Goal: Task Accomplishment & Management: Manage account settings

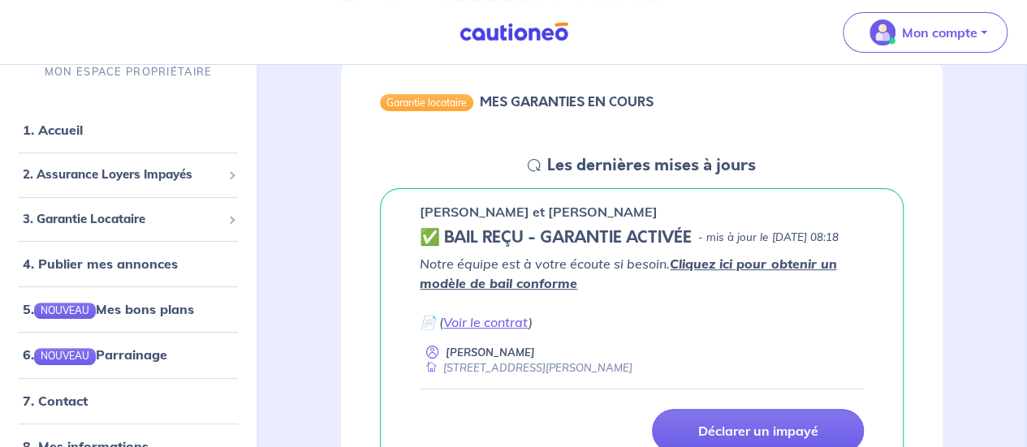
scroll to position [243, 0]
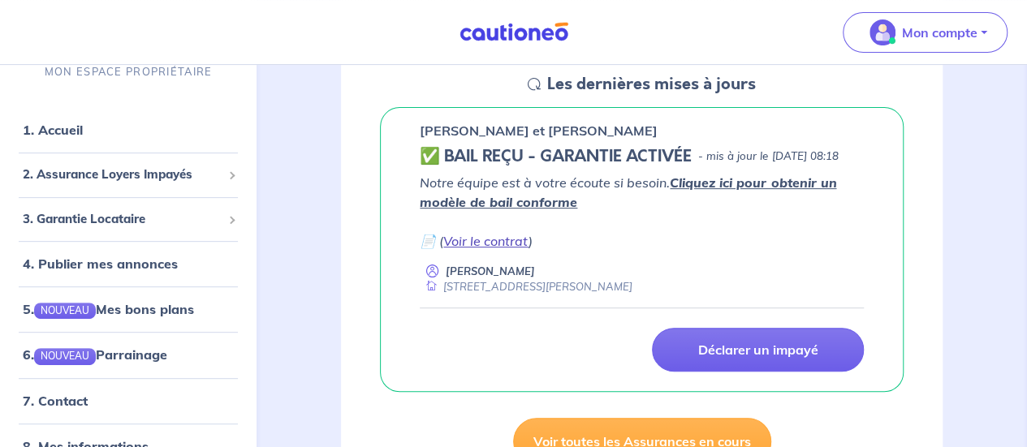
click at [486, 249] on link "Voir le contrat" at bounding box center [485, 241] width 85 height 16
click at [475, 151] on h5 "✅ BAIL REÇU - GARANTIE ACTIVÉE" at bounding box center [556, 156] width 272 height 19
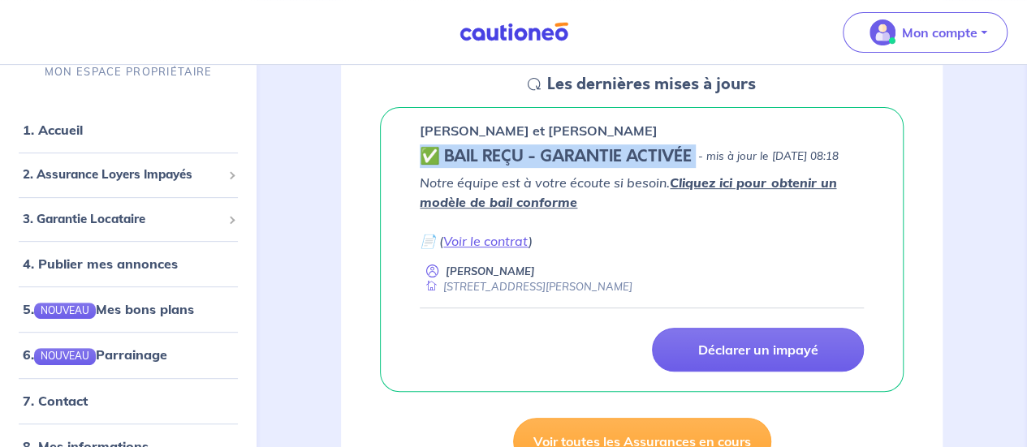
click at [475, 151] on h5 "✅ BAIL REÇU - GARANTIE ACTIVÉE" at bounding box center [556, 156] width 272 height 19
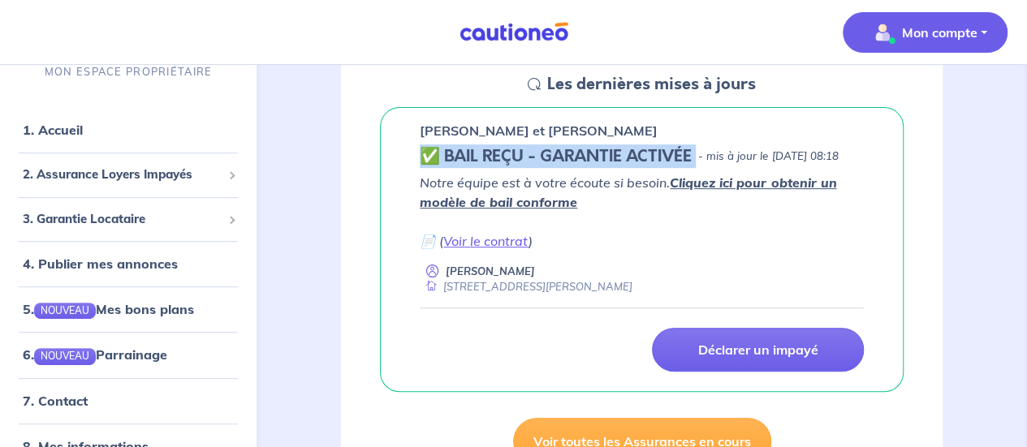
click at [886, 34] on img "button" at bounding box center [882, 32] width 26 height 26
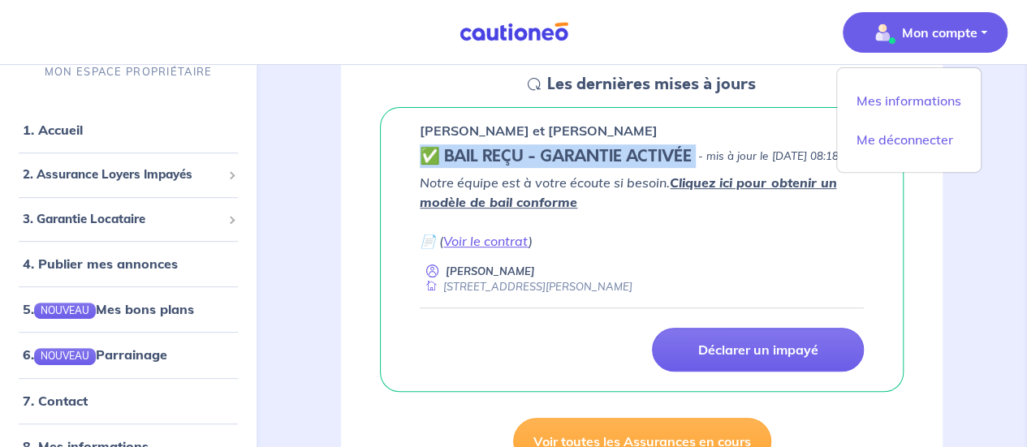
click at [886, 34] on img "button" at bounding box center [882, 32] width 26 height 26
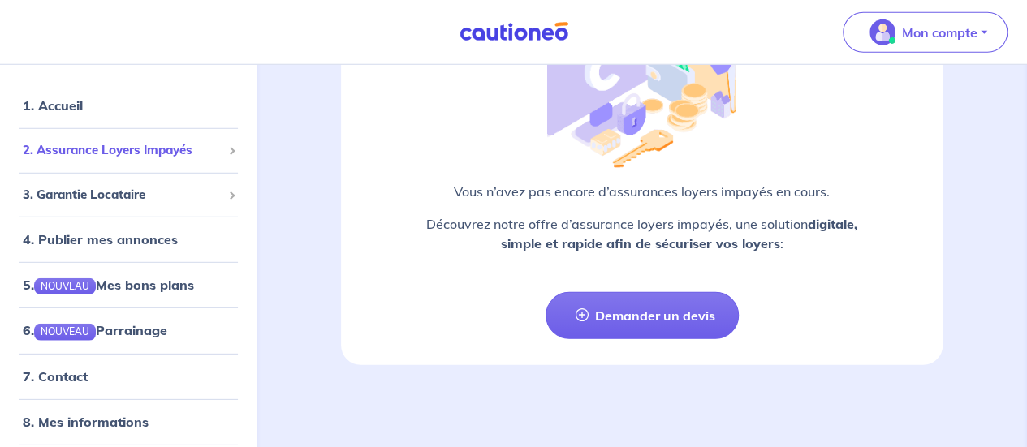
scroll to position [0, 0]
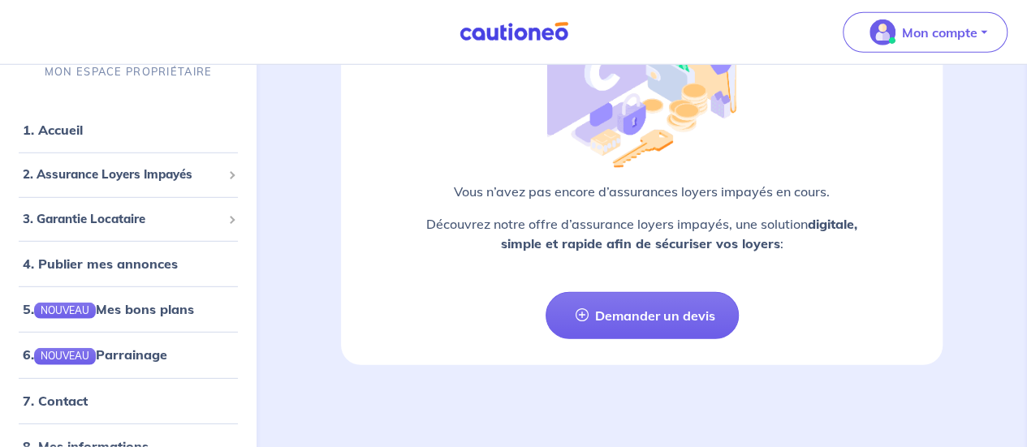
click at [588, 231] on p "Découvrez notre offre d’assurance loyers impayés, une solution digitale, simple…" at bounding box center [642, 233] width 524 height 39
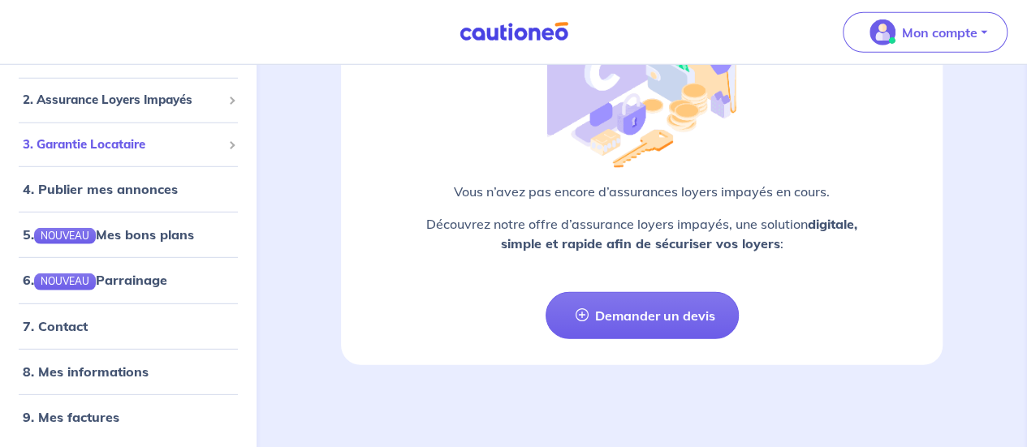
click at [144, 149] on span "3. Garantie Locataire" at bounding box center [122, 145] width 199 height 19
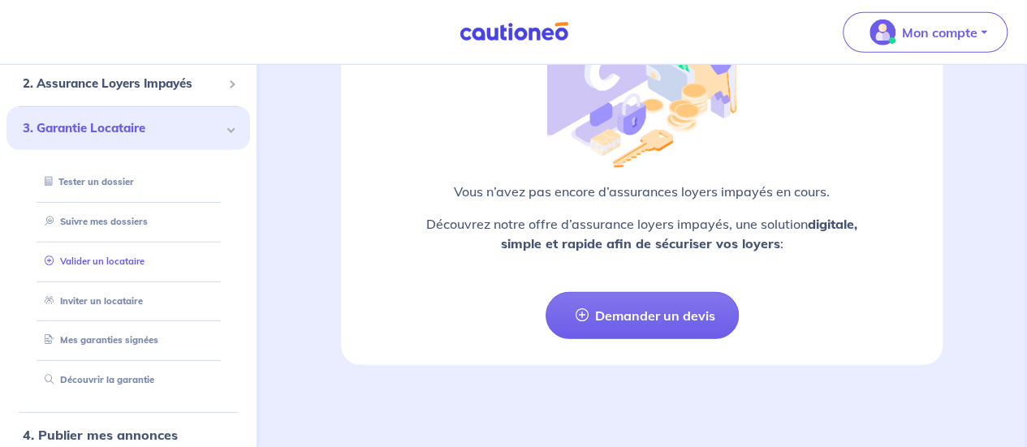
scroll to position [0, 0]
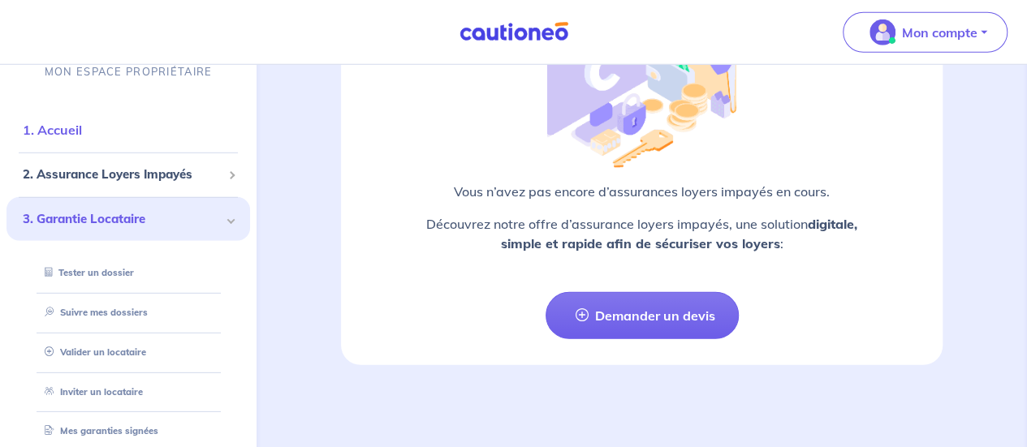
click at [135, 150] on li "1. Accueil" at bounding box center [127, 129] width 243 height 45
click at [82, 136] on link "1. Accueil" at bounding box center [52, 130] width 59 height 16
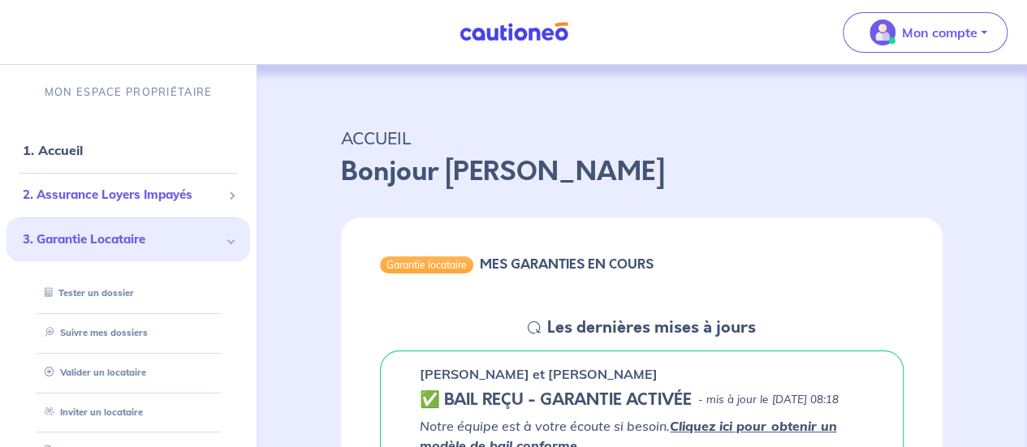
click at [149, 210] on div "2. Assurance Loyers Impayés" at bounding box center [127, 195] width 243 height 32
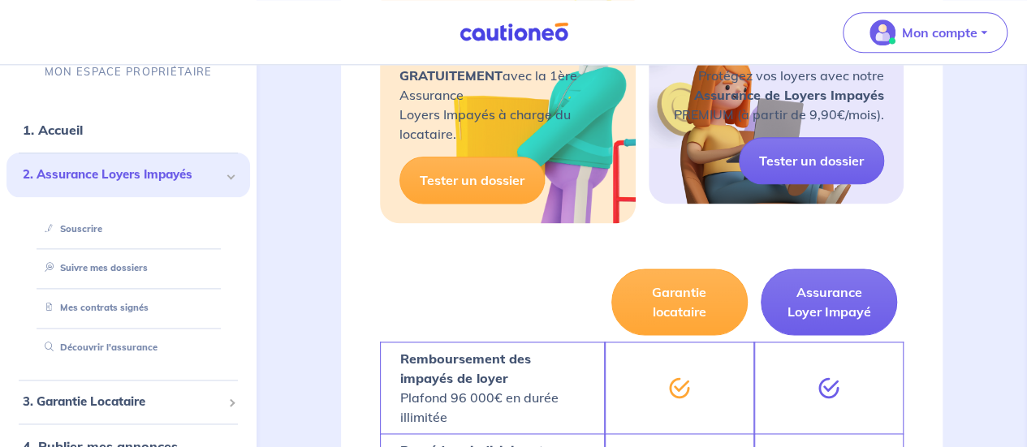
scroll to position [893, 0]
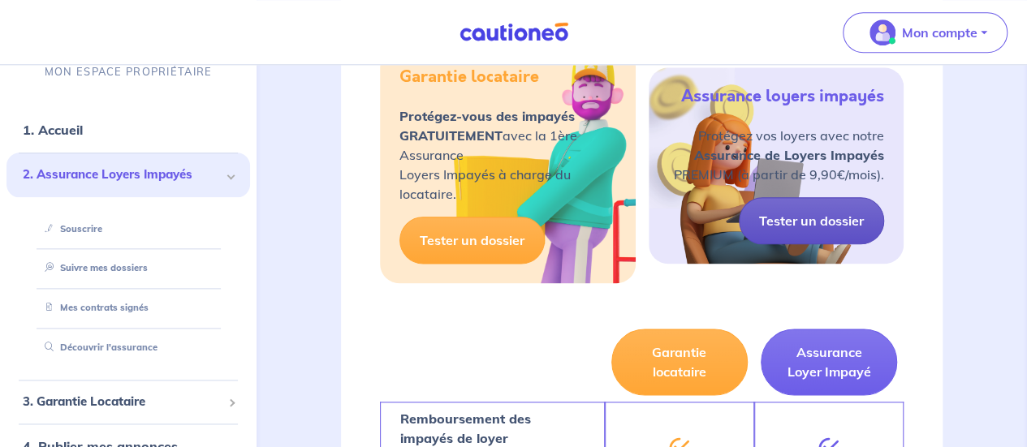
click at [789, 233] on link "Tester un dossier" at bounding box center [811, 220] width 145 height 47
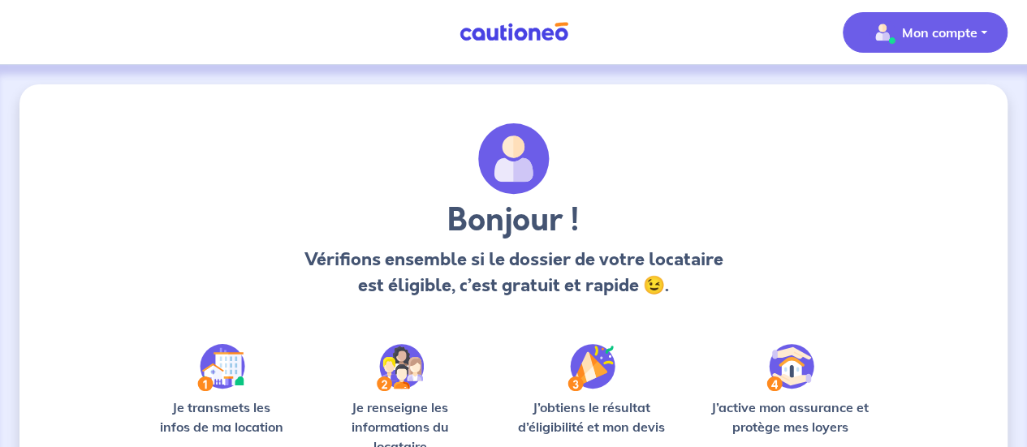
click at [906, 40] on p "Mon compte" at bounding box center [939, 32] width 75 height 19
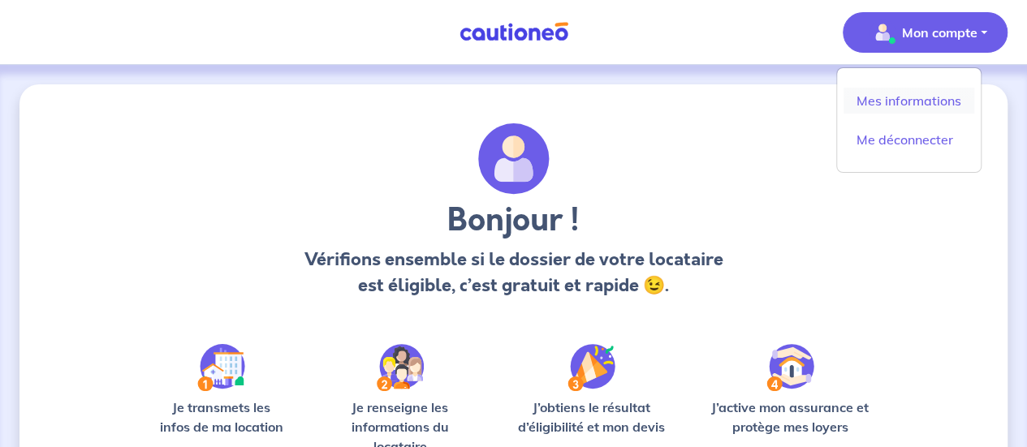
click at [911, 88] on link "Mes informations" at bounding box center [908, 101] width 131 height 26
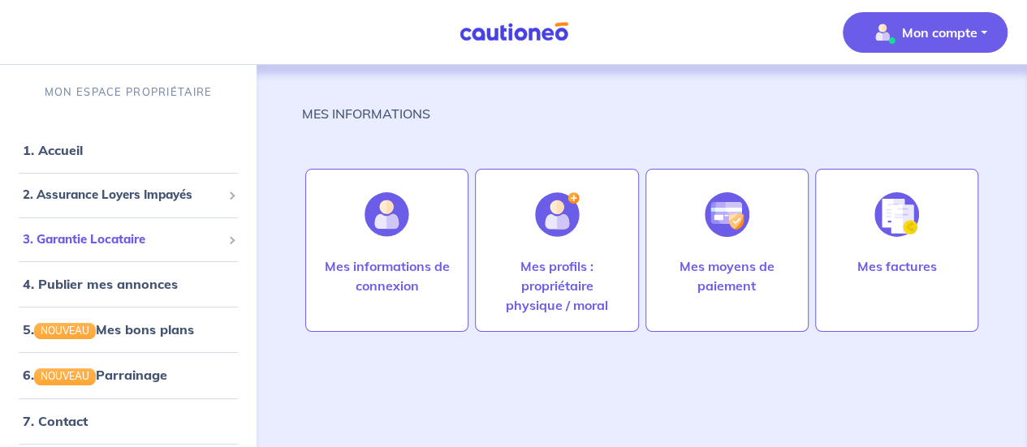
click at [131, 236] on span "3. Garantie Locataire" at bounding box center [122, 240] width 199 height 19
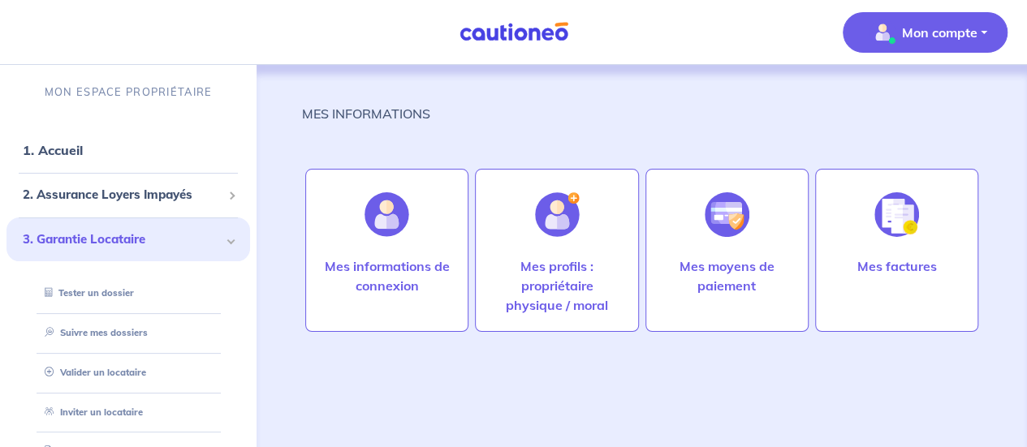
click at [131, 236] on span "3. Garantie Locataire" at bounding box center [122, 240] width 199 height 19
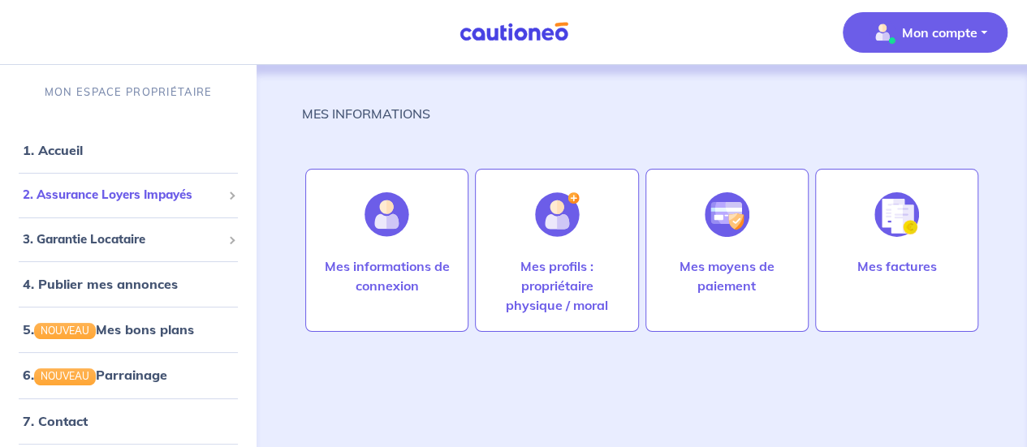
click at [142, 196] on span "2. Assurance Loyers Impayés" at bounding box center [122, 195] width 199 height 19
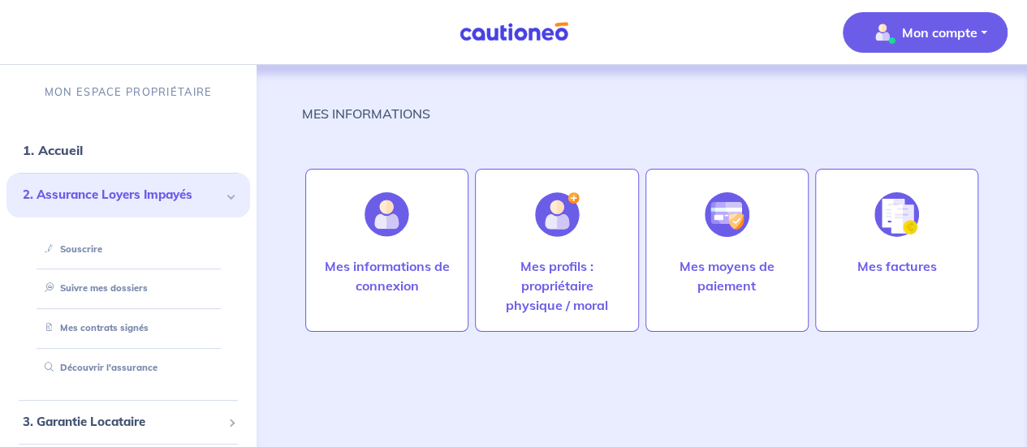
click at [142, 196] on span "2. Assurance Loyers Impayés" at bounding box center [122, 195] width 199 height 19
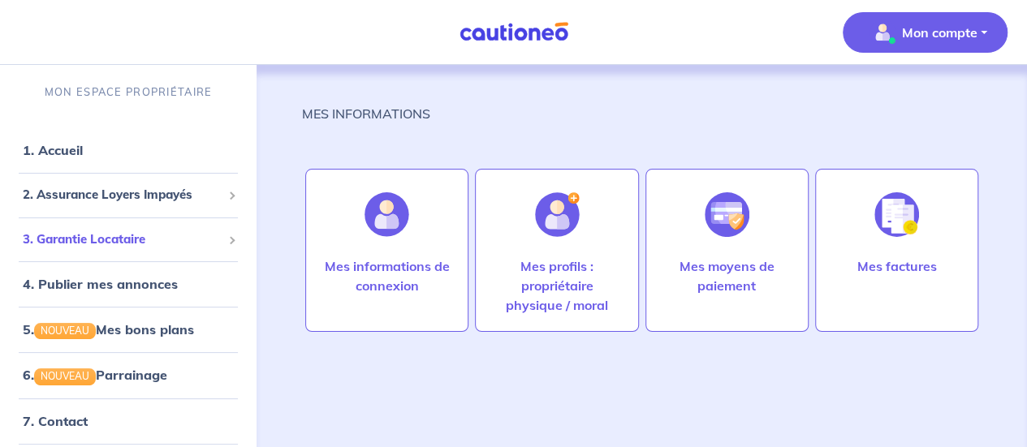
click at [148, 238] on span "3. Garantie Locataire" at bounding box center [122, 240] width 199 height 19
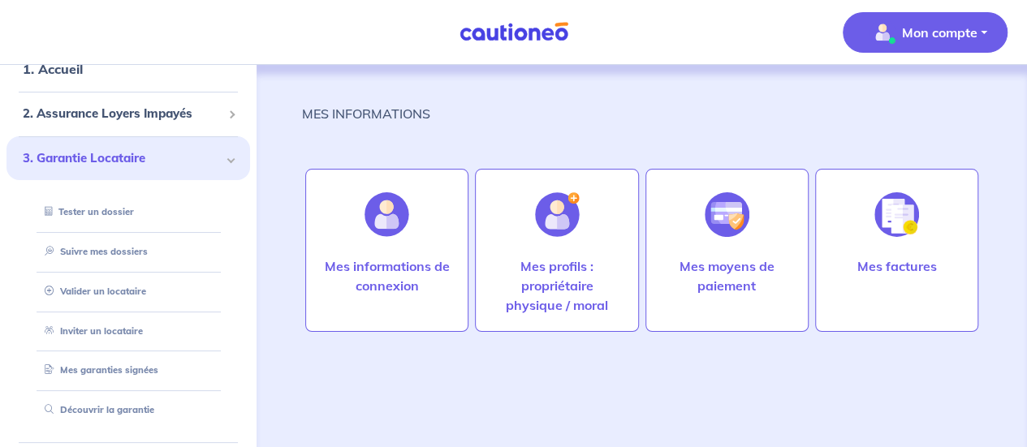
scroll to position [162, 0]
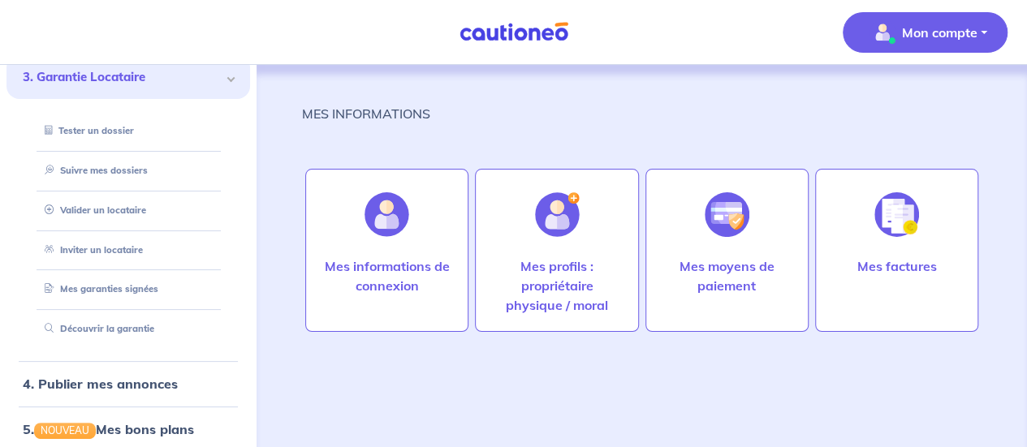
click at [627, 407] on div "MES INFORMATIONS Mes informations de connexion Mes profils : propriétaire physi…" at bounding box center [641, 247] width 679 height 364
